Goal: Task Accomplishment & Management: Use online tool/utility

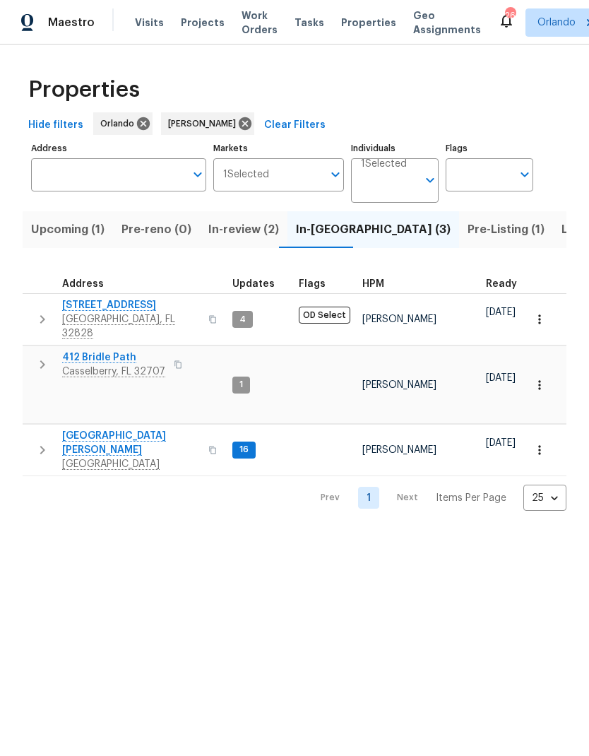
click at [91, 228] on span "Upcoming (1)" at bounding box center [67, 230] width 73 height 20
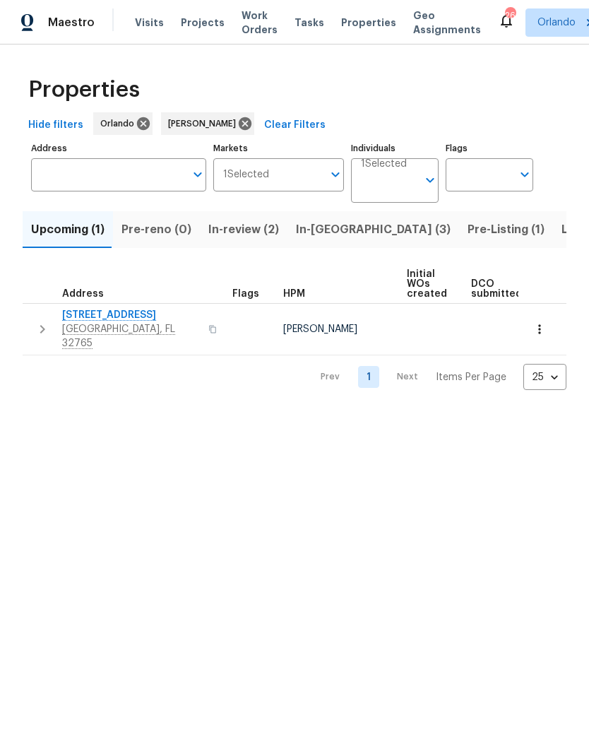
scroll to position [0, -6]
click at [256, 226] on span "In-review (2)" at bounding box center [243, 230] width 71 height 20
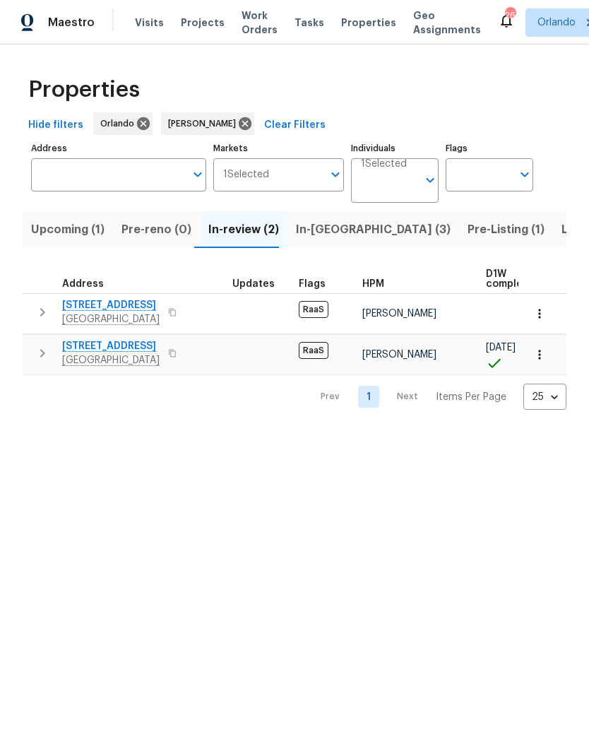
click at [335, 232] on span "In-reno (3)" at bounding box center [373, 230] width 155 height 20
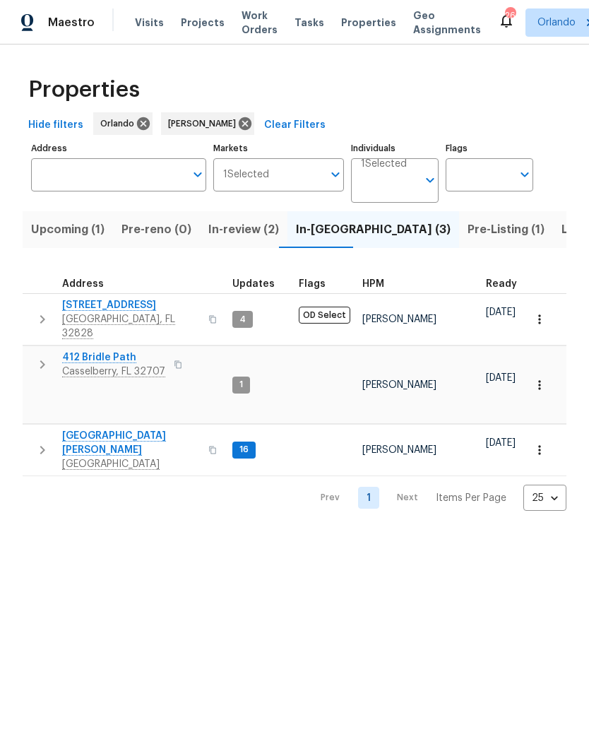
click at [467, 239] on span "Pre-Listing (1)" at bounding box center [505, 230] width 77 height 20
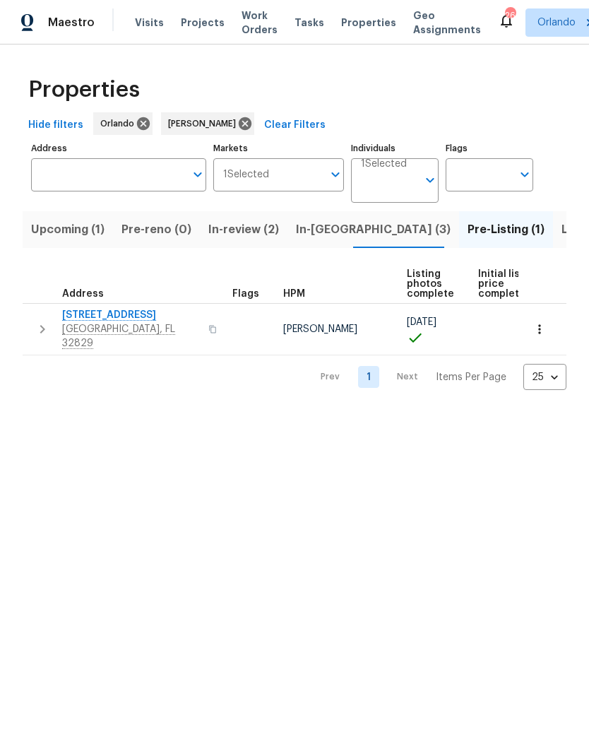
click at [333, 229] on span "In-reno (3)" at bounding box center [373, 230] width 155 height 20
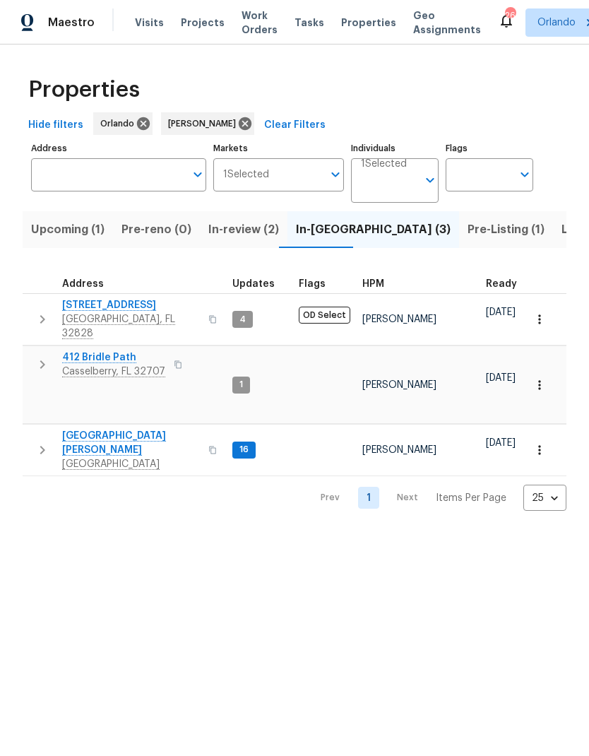
click at [467, 233] on span "Pre-Listing (1)" at bounding box center [505, 230] width 77 height 20
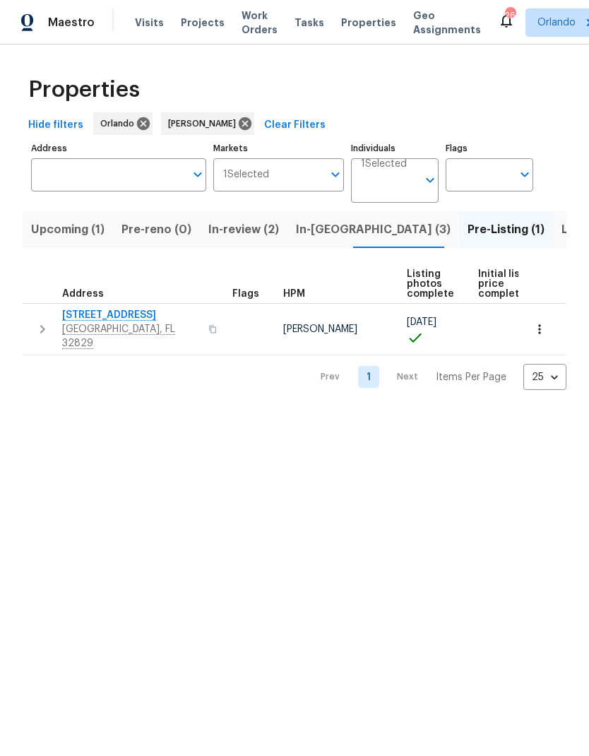
click at [139, 314] on span "[STREET_ADDRESS]" at bounding box center [131, 315] width 138 height 14
click at [561, 228] on span "Listed (8)" at bounding box center [588, 230] width 54 height 20
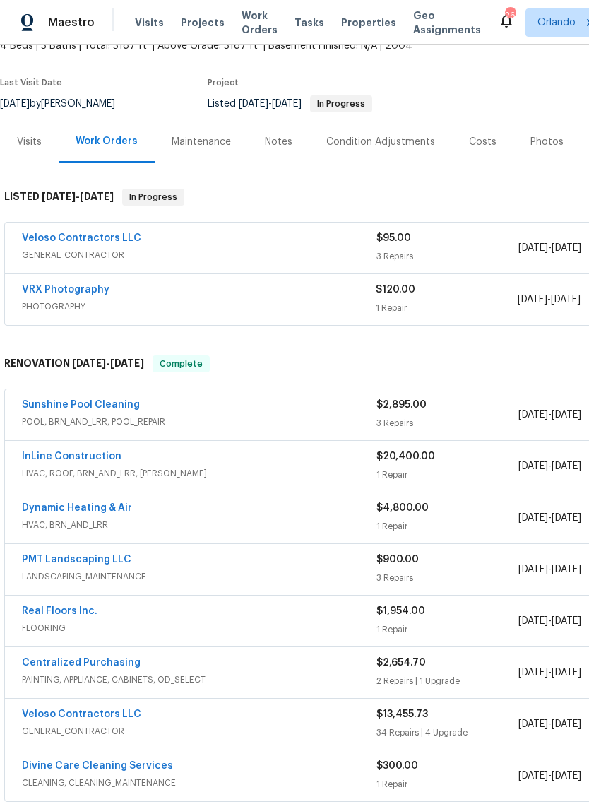
scroll to position [93, 0]
click at [107, 402] on link "Sunshine Pool Cleaning" at bounding box center [81, 405] width 118 height 10
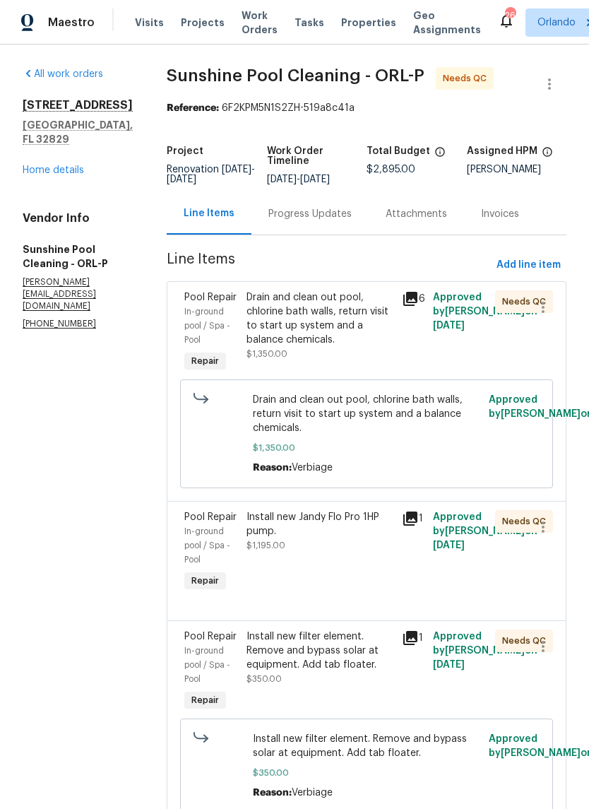
click at [365, 346] on div "Drain and clean out pool, chlorine bath walls, return visit to start up system …" at bounding box center [319, 318] width 147 height 56
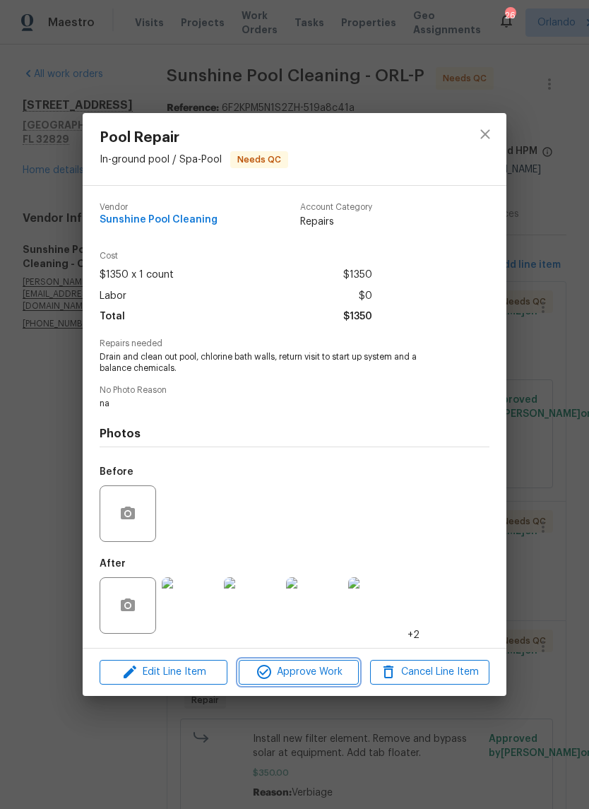
click at [345, 676] on span "Approve Work" at bounding box center [298, 672] width 111 height 18
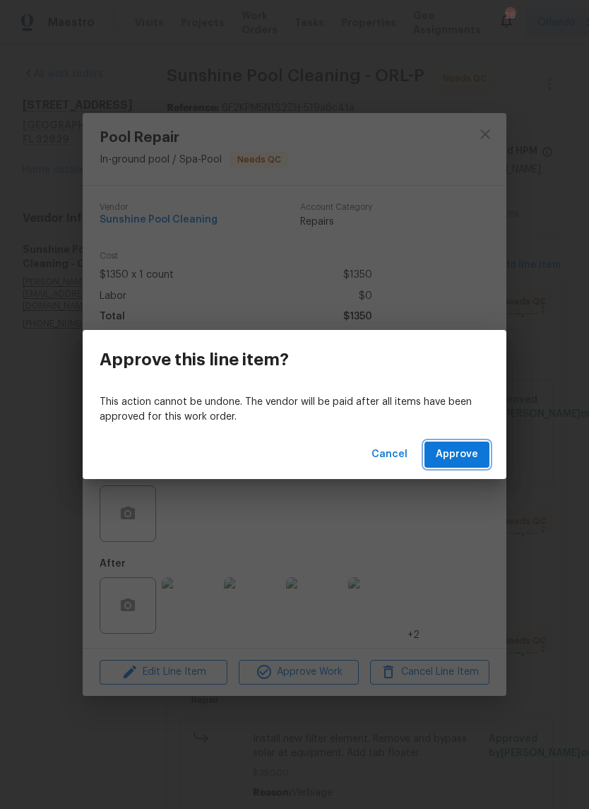
click at [475, 453] on span "Approve" at bounding box center [457, 455] width 42 height 18
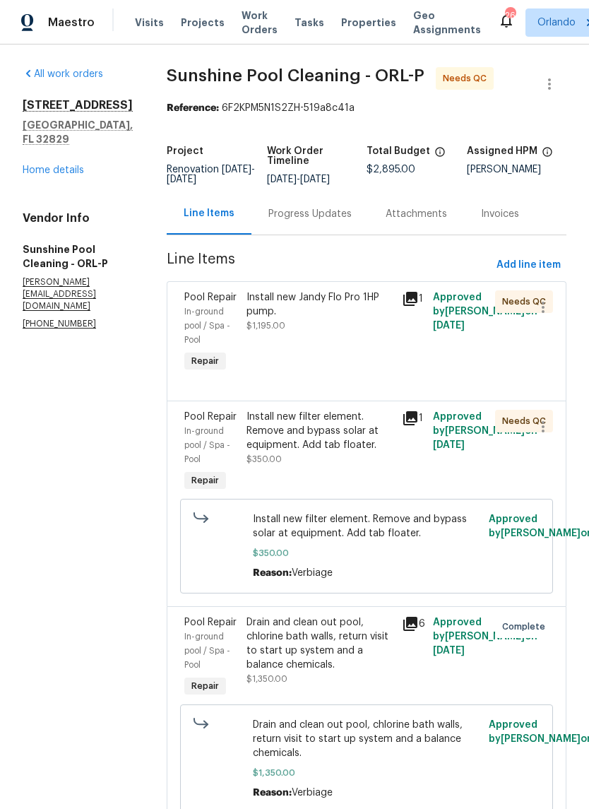
click at [362, 359] on div "Install new Jandy Flo Pro 1HP pump. $1,195.00" at bounding box center [319, 332] width 155 height 93
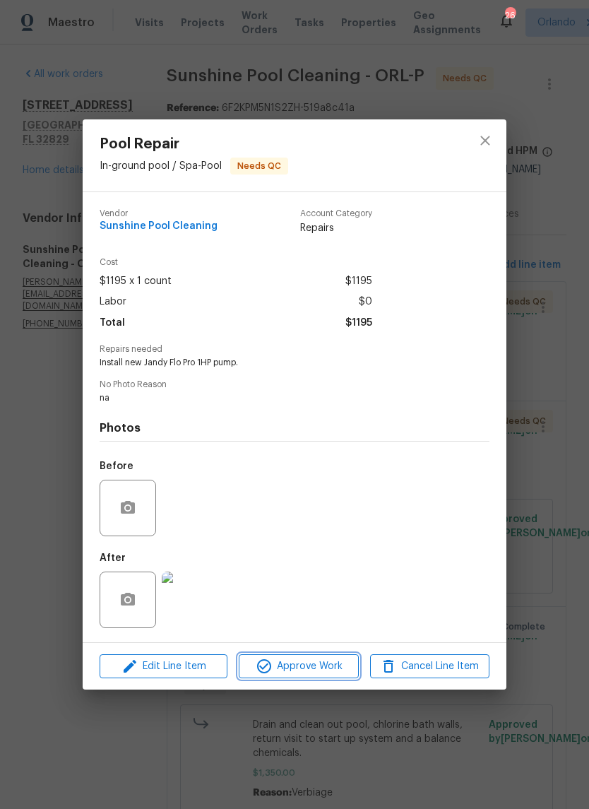
click at [322, 670] on span "Approve Work" at bounding box center [298, 666] width 111 height 18
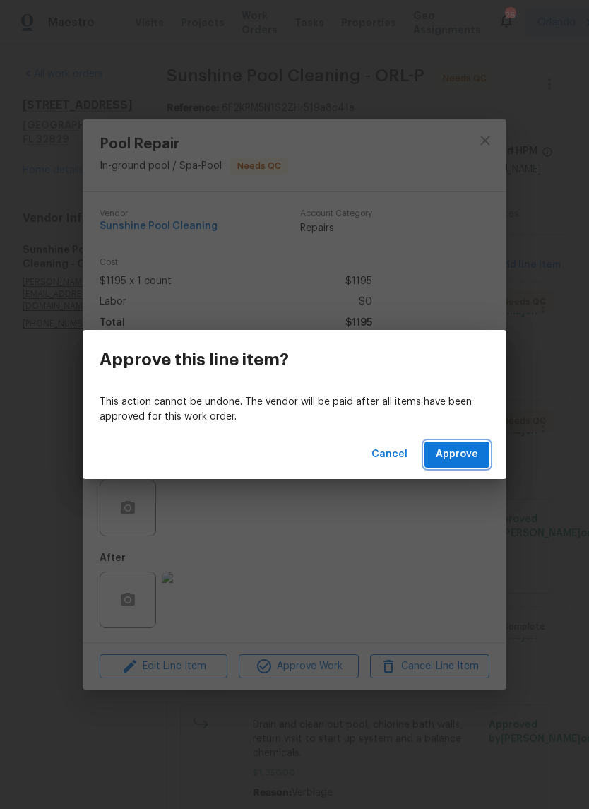
click at [476, 451] on span "Approve" at bounding box center [457, 455] width 42 height 18
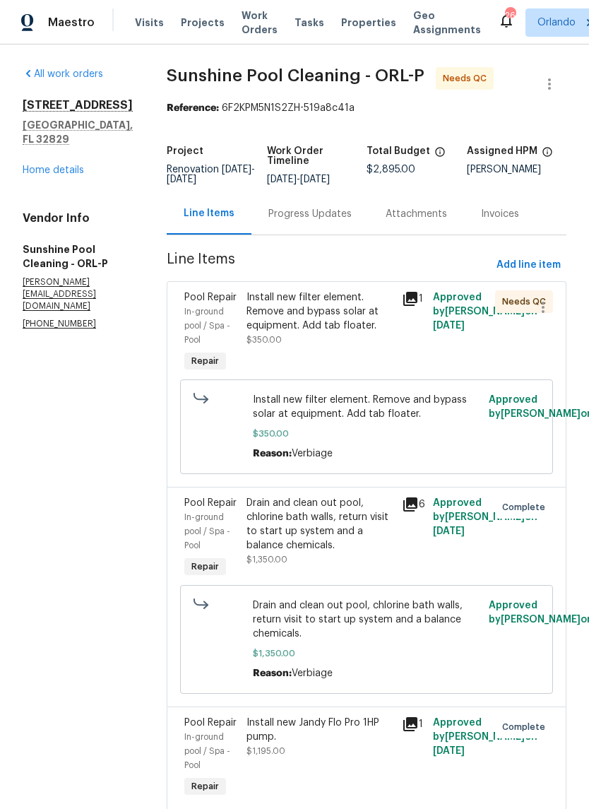
click at [368, 333] on div "Install new filter element. Remove and bypass solar at equipment. Add tab float…" at bounding box center [319, 311] width 147 height 42
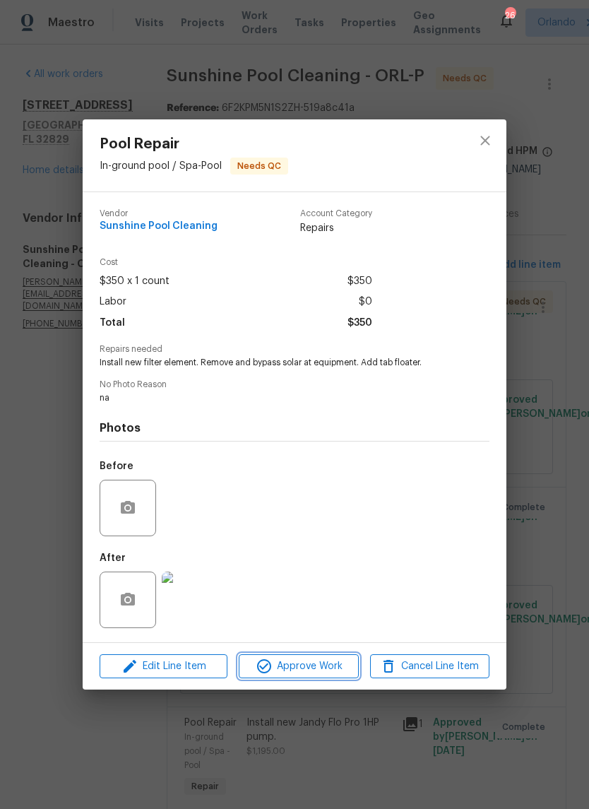
click at [329, 671] on span "Approve Work" at bounding box center [298, 666] width 111 height 18
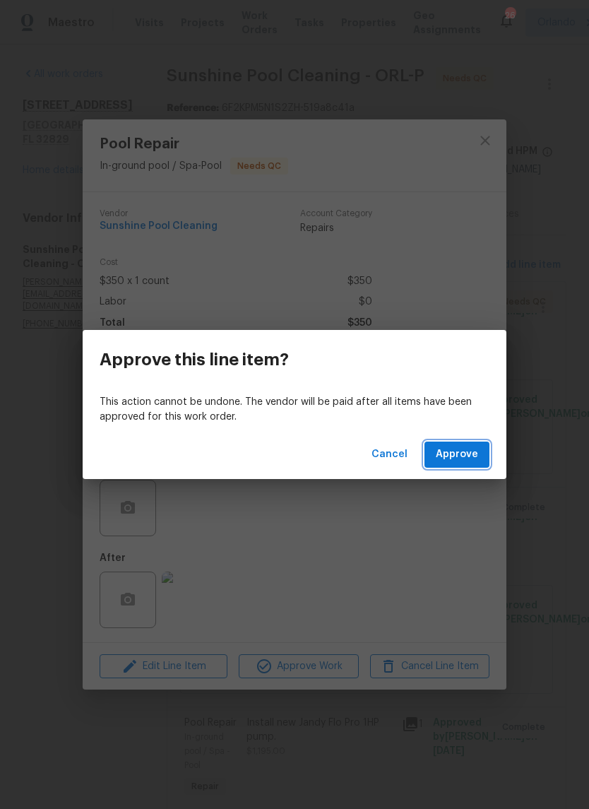
click at [470, 459] on span "Approve" at bounding box center [457, 455] width 42 height 18
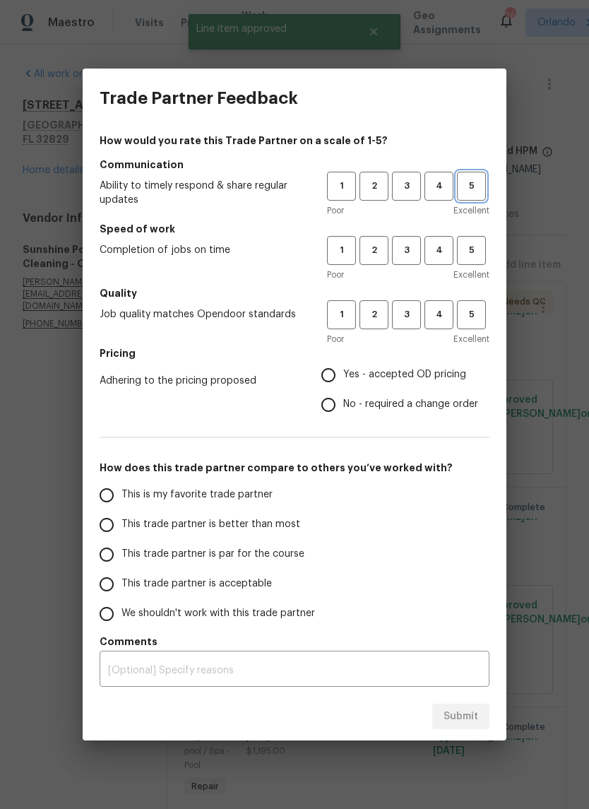
click at [473, 187] on span "5" at bounding box center [471, 186] width 26 height 16
click at [481, 264] on button "5" at bounding box center [471, 250] width 29 height 29
click at [484, 319] on span "5" at bounding box center [471, 314] width 26 height 16
click at [340, 375] on input "Yes - accepted OD pricing" at bounding box center [329, 375] width 30 height 30
radio input "true"
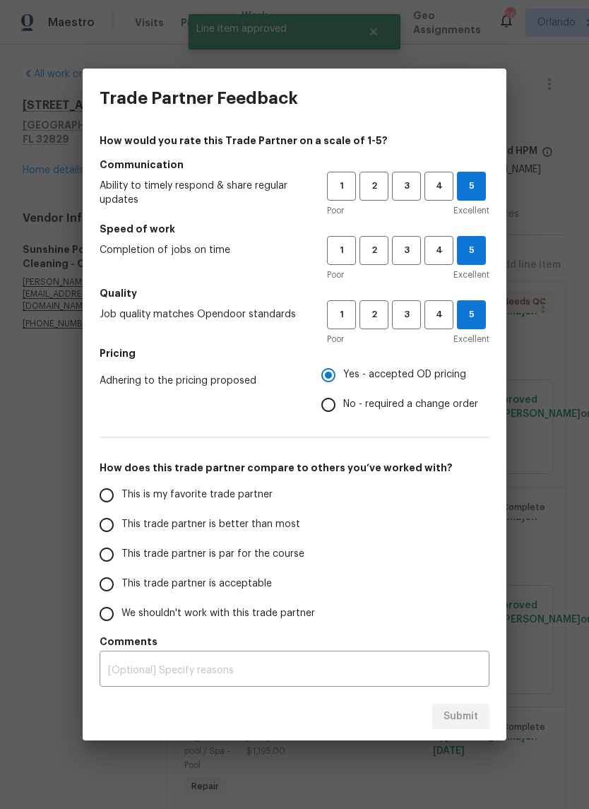
click at [225, 493] on span "This is my favorite trade partner" at bounding box center [196, 494] width 151 height 15
click at [121, 493] on input "This is my favorite trade partner" at bounding box center [107, 495] width 30 height 30
click at [473, 712] on span "Submit" at bounding box center [460, 717] width 35 height 18
radio input "true"
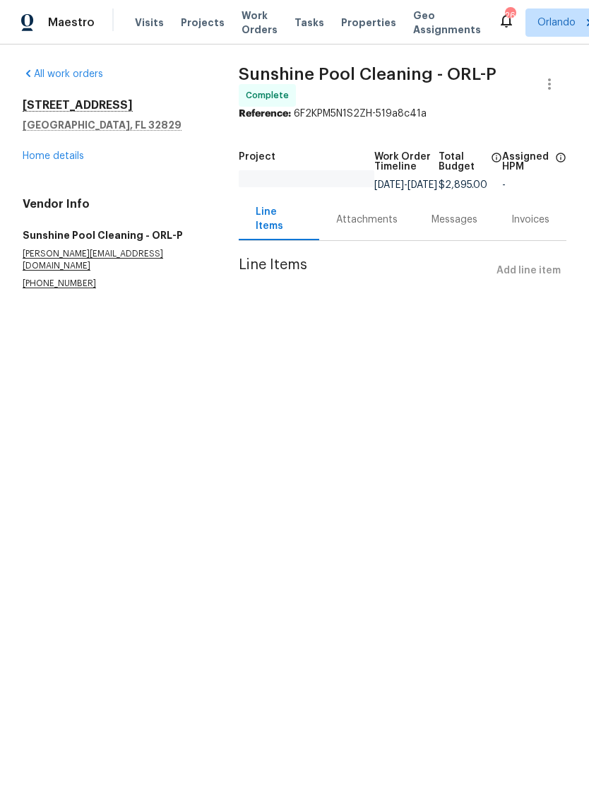
click at [79, 157] on link "Home details" at bounding box center [53, 156] width 61 height 10
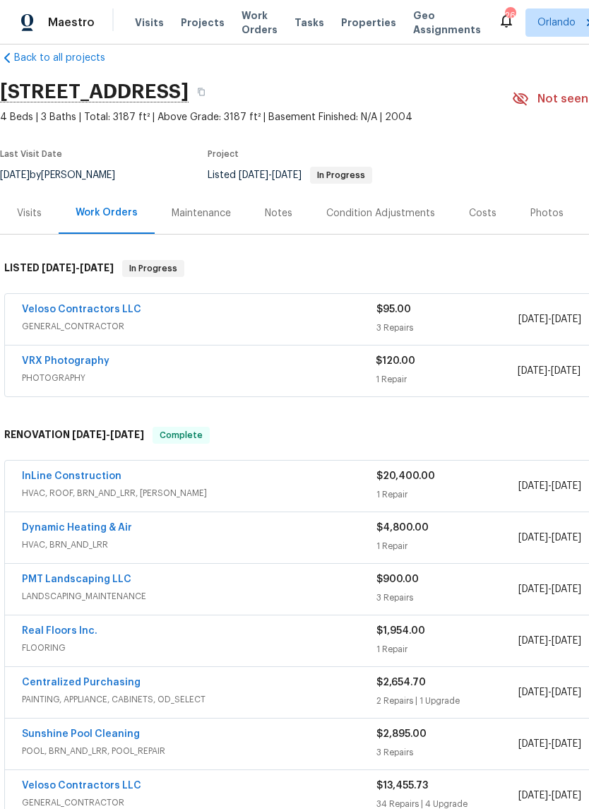
scroll to position [23, 0]
click at [109, 306] on link "Veloso Contractors LLC" at bounding box center [81, 309] width 119 height 10
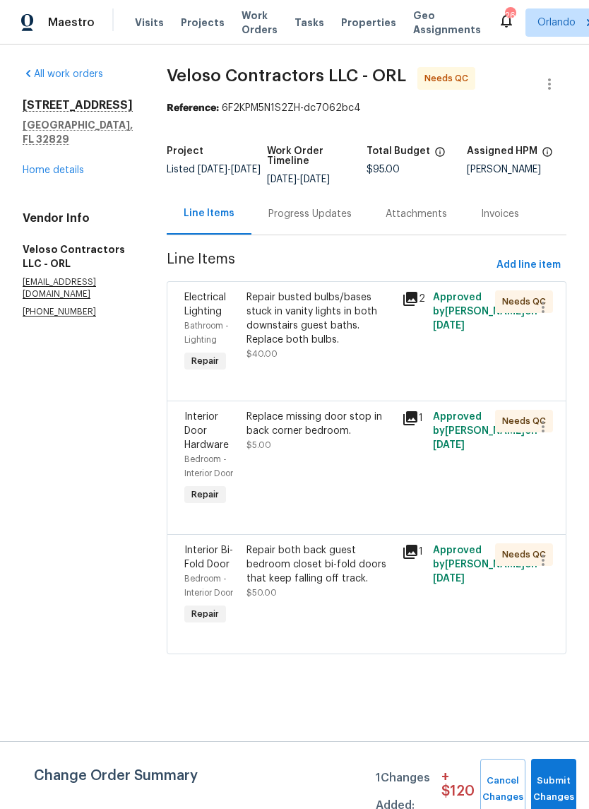
click at [323, 335] on div "Repair busted bulbs/bases stuck in vanity lights in both downstairs guest baths…" at bounding box center [319, 318] width 147 height 56
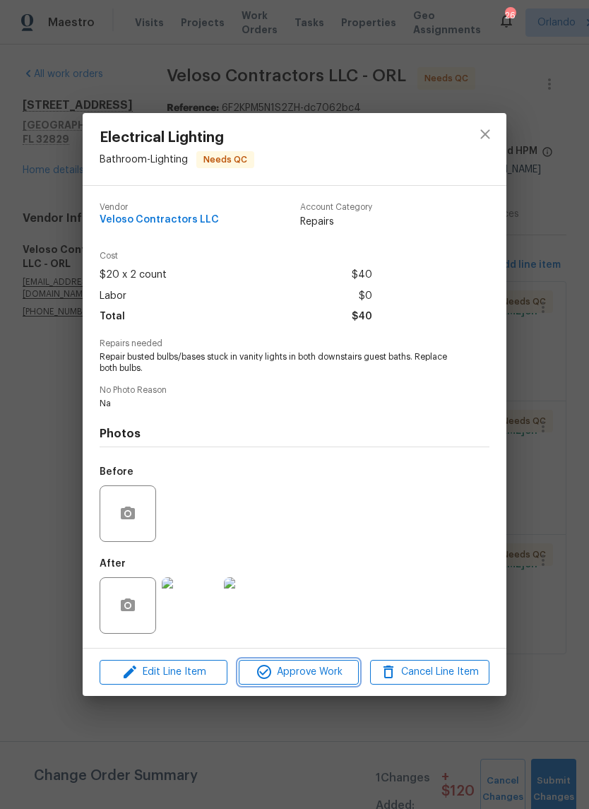
click at [327, 679] on span "Approve Work" at bounding box center [298, 672] width 111 height 18
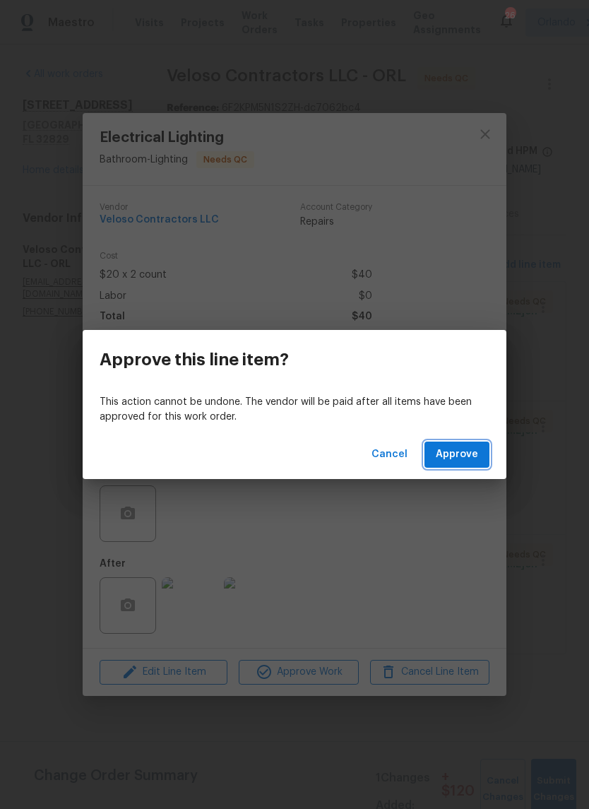
click at [472, 453] on span "Approve" at bounding box center [457, 455] width 42 height 18
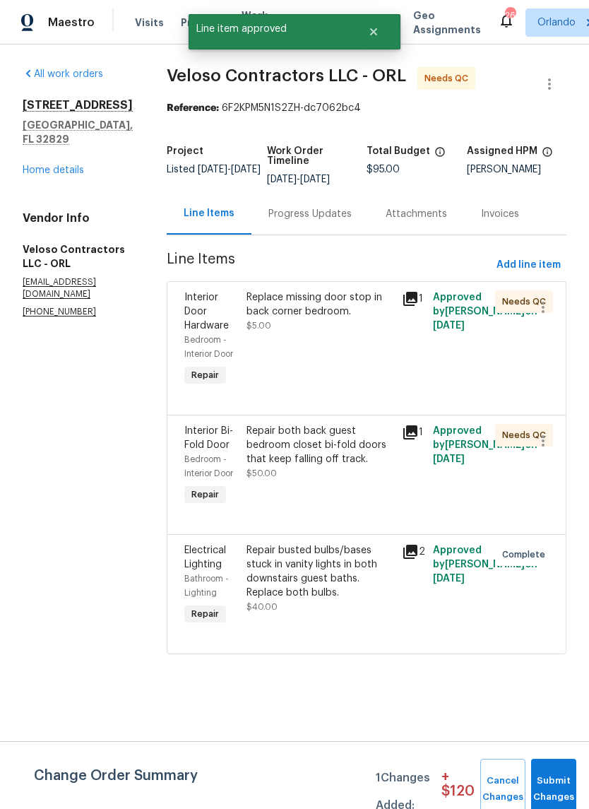
click at [319, 333] on div "Replace missing door stop in back corner bedroom. $5.00" at bounding box center [319, 311] width 147 height 42
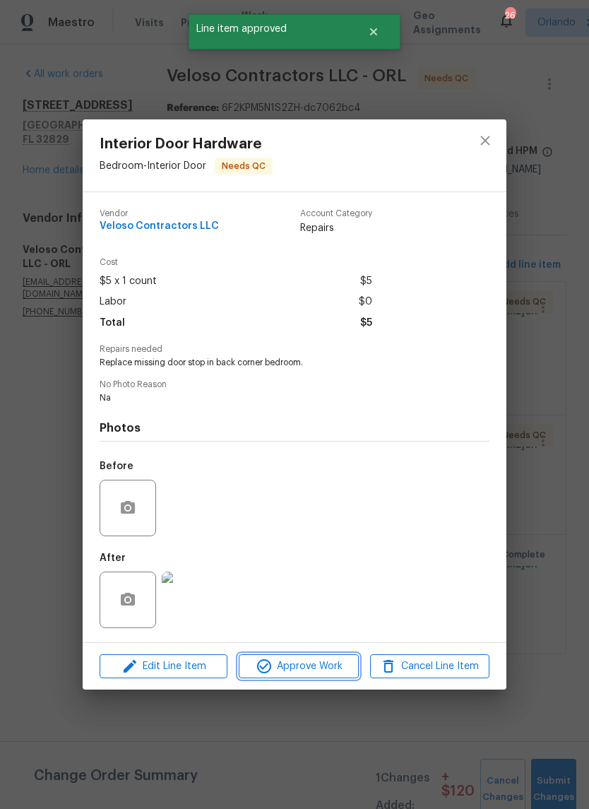
click at [316, 674] on span "Approve Work" at bounding box center [298, 666] width 111 height 18
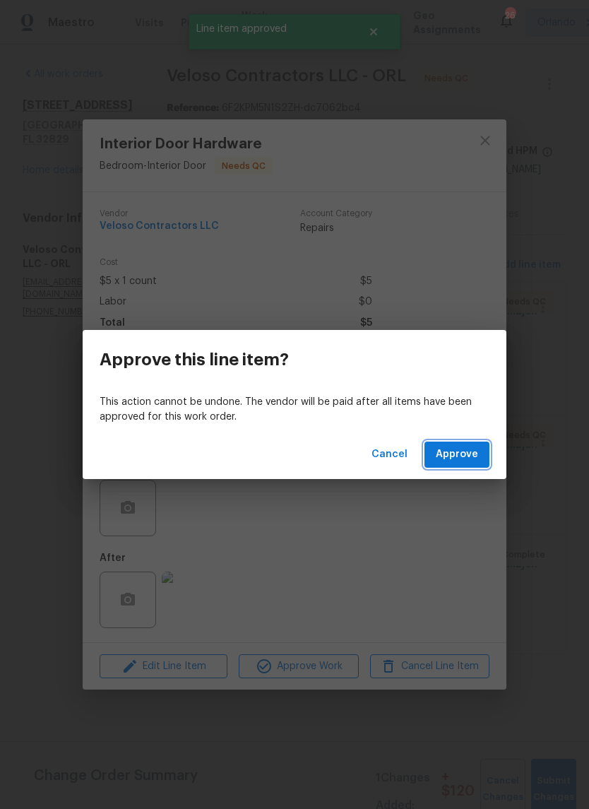
click at [463, 460] on span "Approve" at bounding box center [457, 455] width 42 height 18
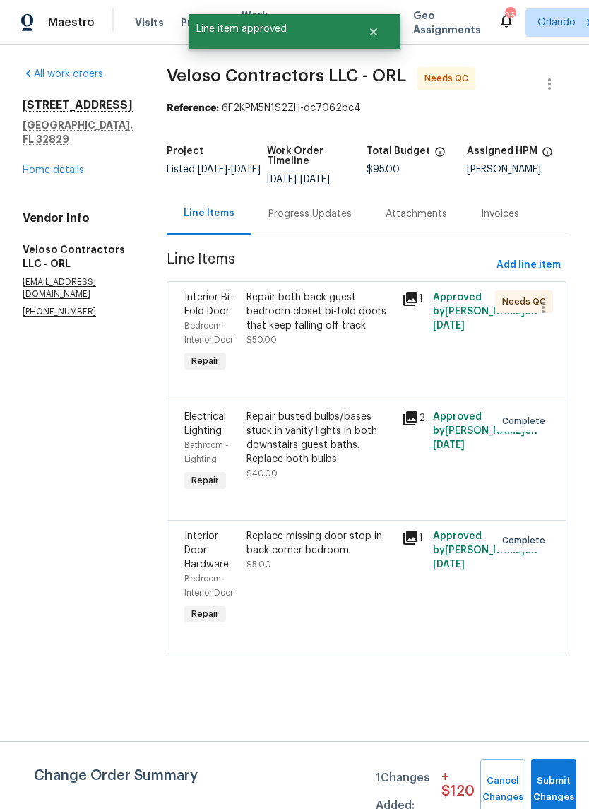
click at [338, 314] on div "Repair both back guest bedroom closet bi-fold doors that keep falling off track." at bounding box center [319, 311] width 147 height 42
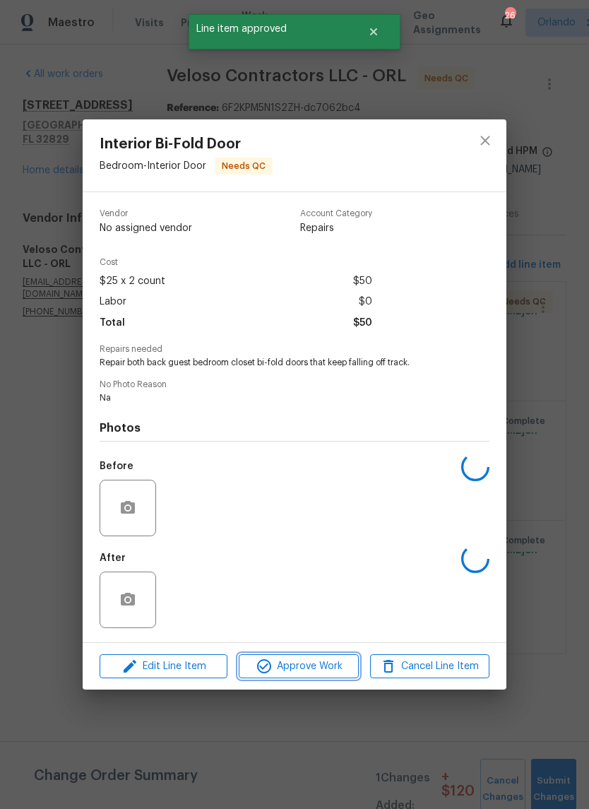
click at [322, 671] on span "Approve Work" at bounding box center [298, 666] width 111 height 18
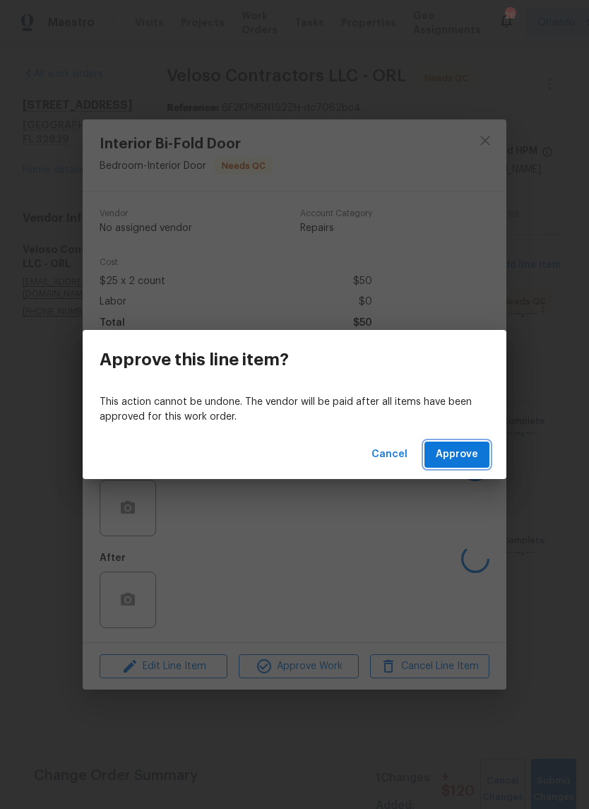
click at [477, 458] on span "Approve" at bounding box center [457, 455] width 42 height 18
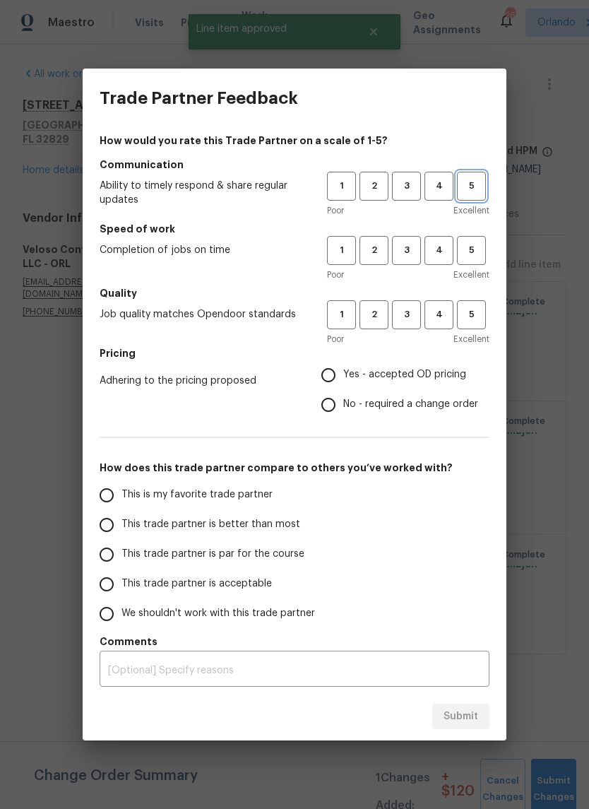
click at [482, 196] on button "5" at bounding box center [471, 186] width 29 height 29
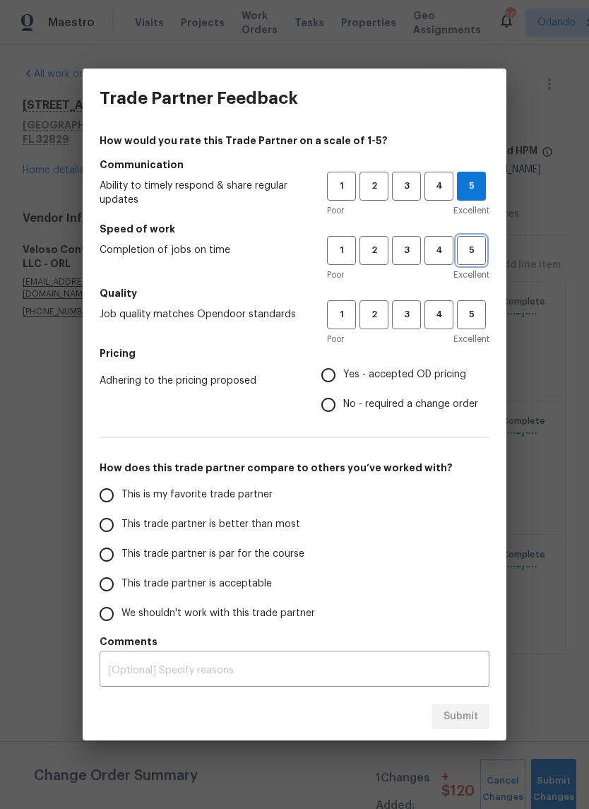
click at [480, 256] on span "5" at bounding box center [471, 250] width 26 height 16
click at [485, 318] on button "5" at bounding box center [471, 314] width 29 height 29
click at [340, 365] on input "Yes - accepted OD pricing" at bounding box center [329, 375] width 30 height 30
radio input "true"
click at [227, 494] on span "This is my favorite trade partner" at bounding box center [196, 494] width 151 height 15
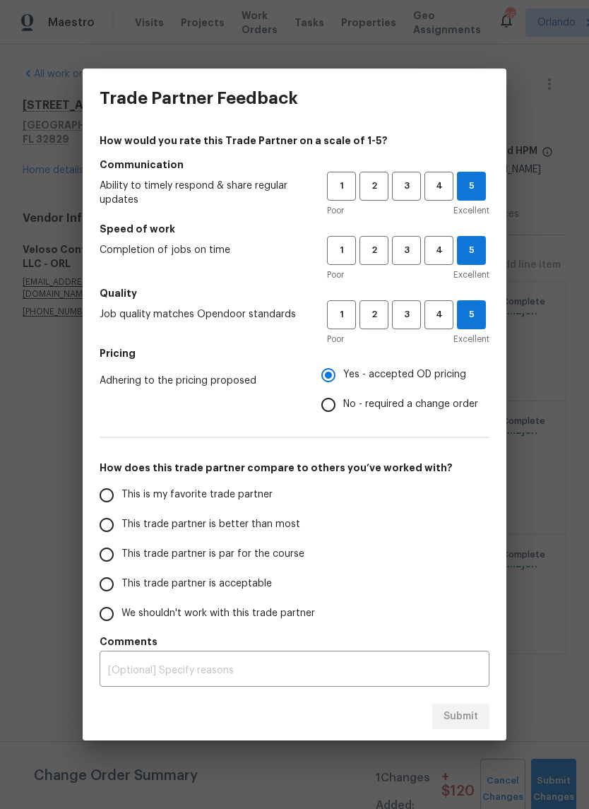
click at [121, 494] on input "This is my favorite trade partner" at bounding box center [107, 495] width 30 height 30
click at [467, 717] on span "Submit" at bounding box center [460, 717] width 35 height 18
radio input "true"
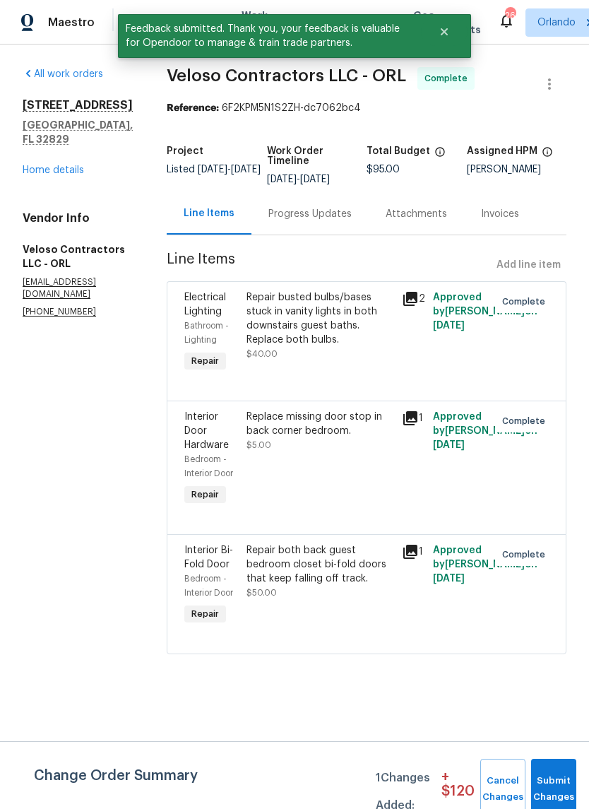
click at [72, 174] on link "Home details" at bounding box center [53, 170] width 61 height 10
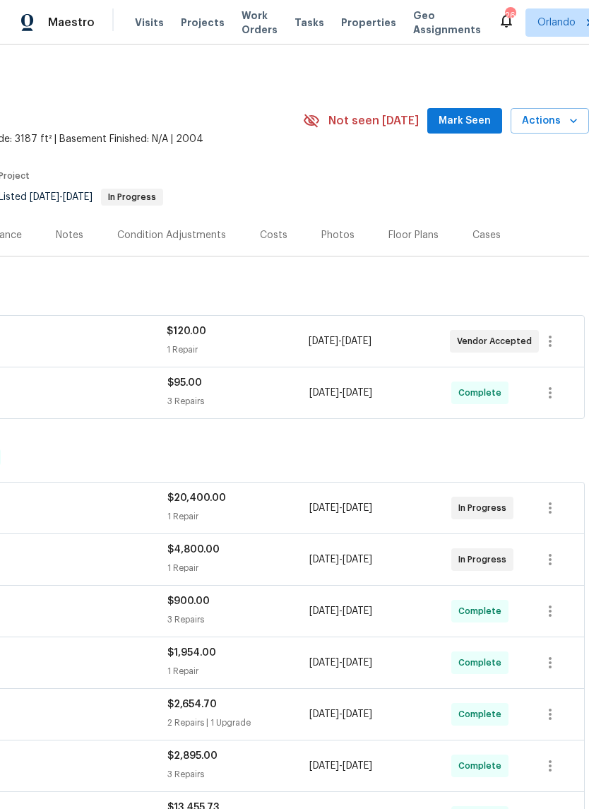
scroll to position [0, 209]
click at [473, 124] on span "Mark Seen" at bounding box center [465, 121] width 52 height 18
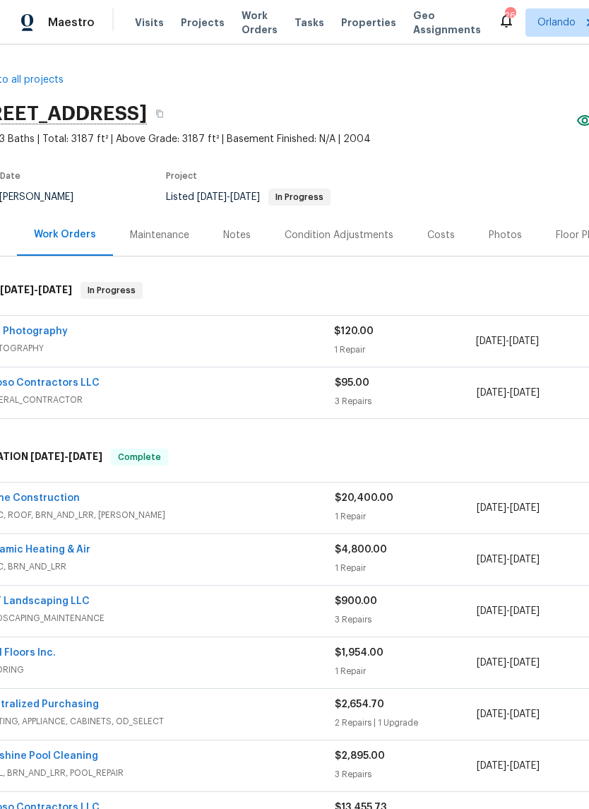
scroll to position [0, 31]
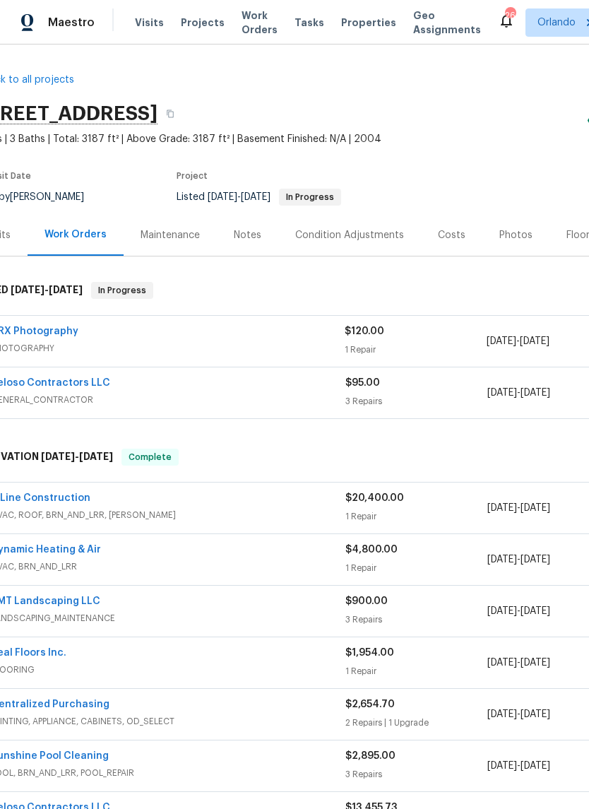
click at [455, 232] on div "Costs" at bounding box center [452, 235] width 28 height 14
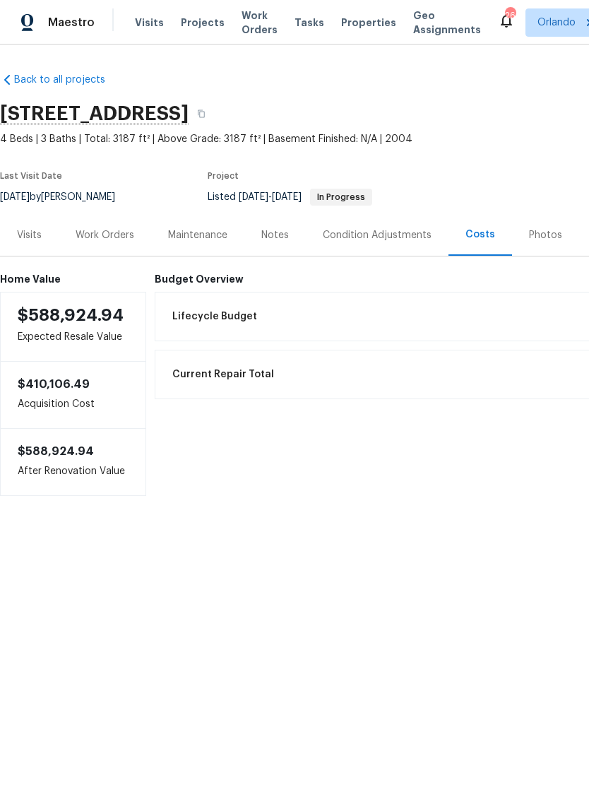
click at [112, 244] on div "Work Orders" at bounding box center [105, 235] width 93 height 42
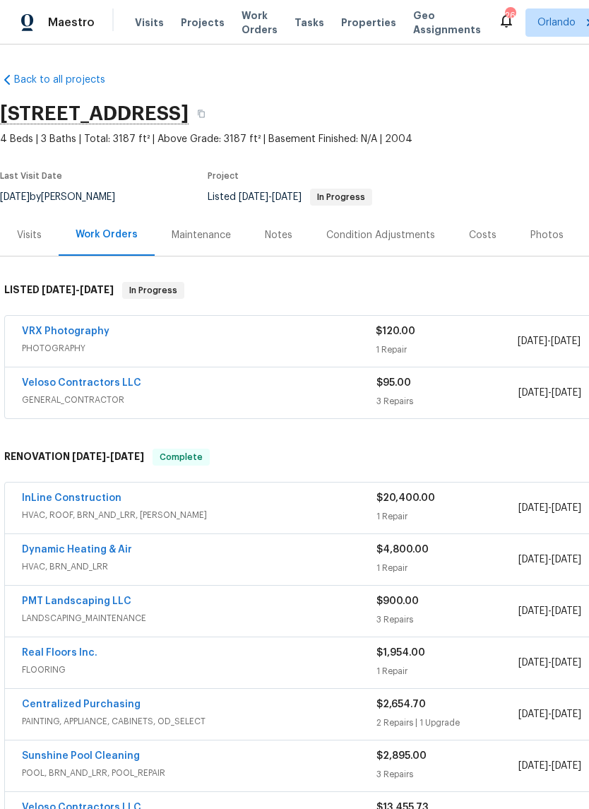
click at [546, 243] on div "Photos" at bounding box center [546, 235] width 67 height 42
